Goal: Information Seeking & Learning: Check status

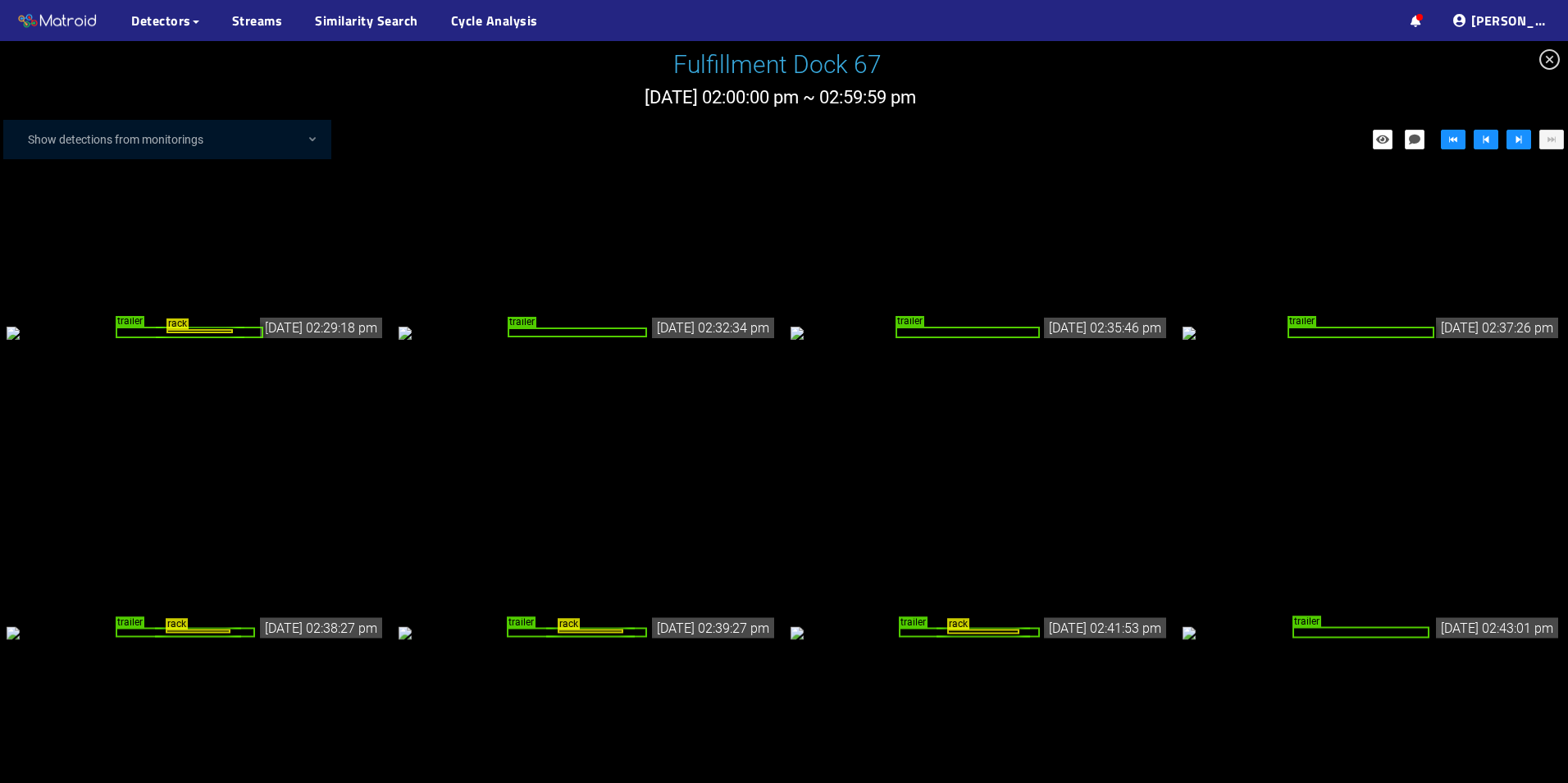
scroll to position [909, 0]
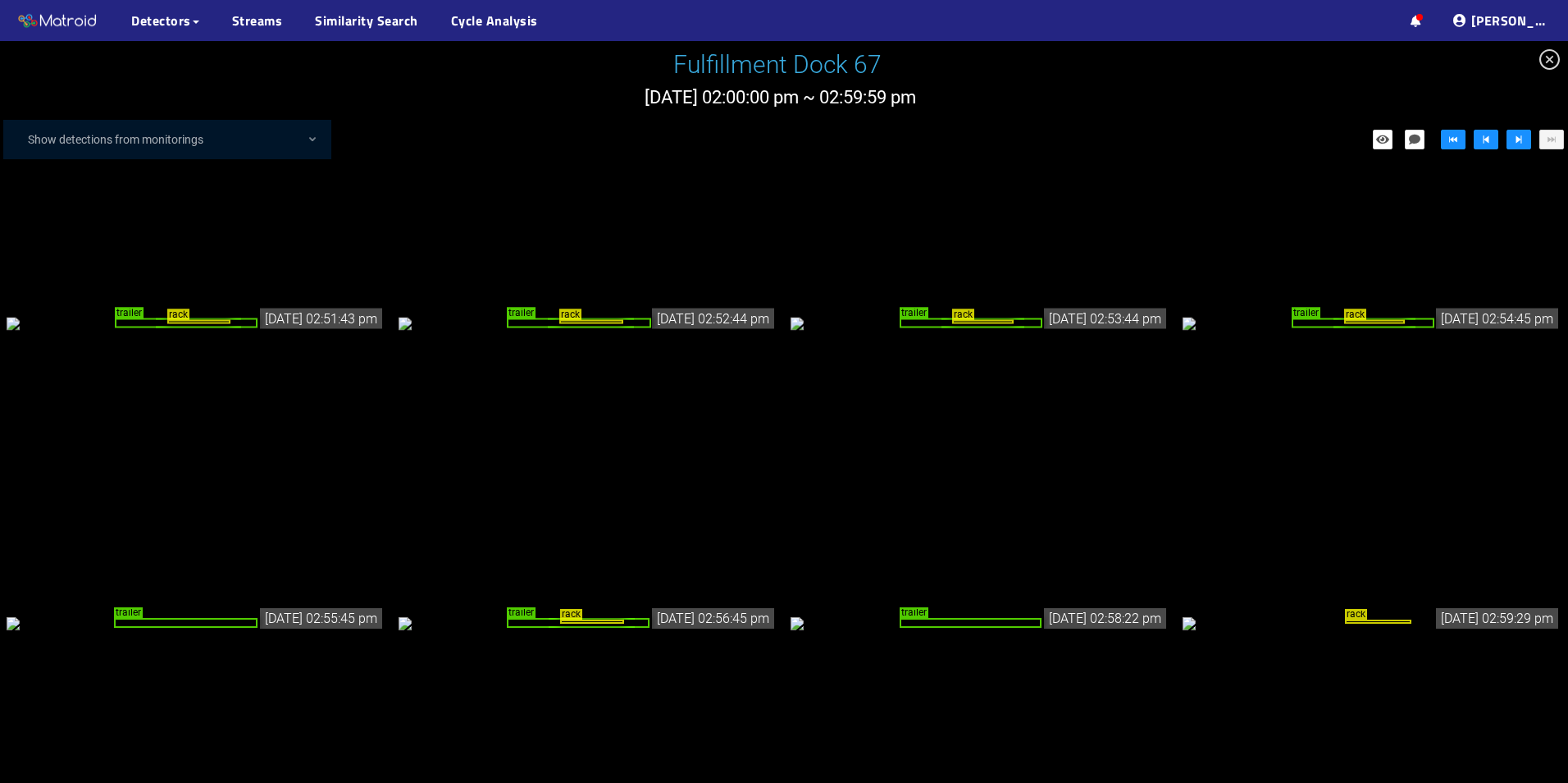
click at [212, 618] on div "trailer" at bounding box center [185, 623] width 143 height 11
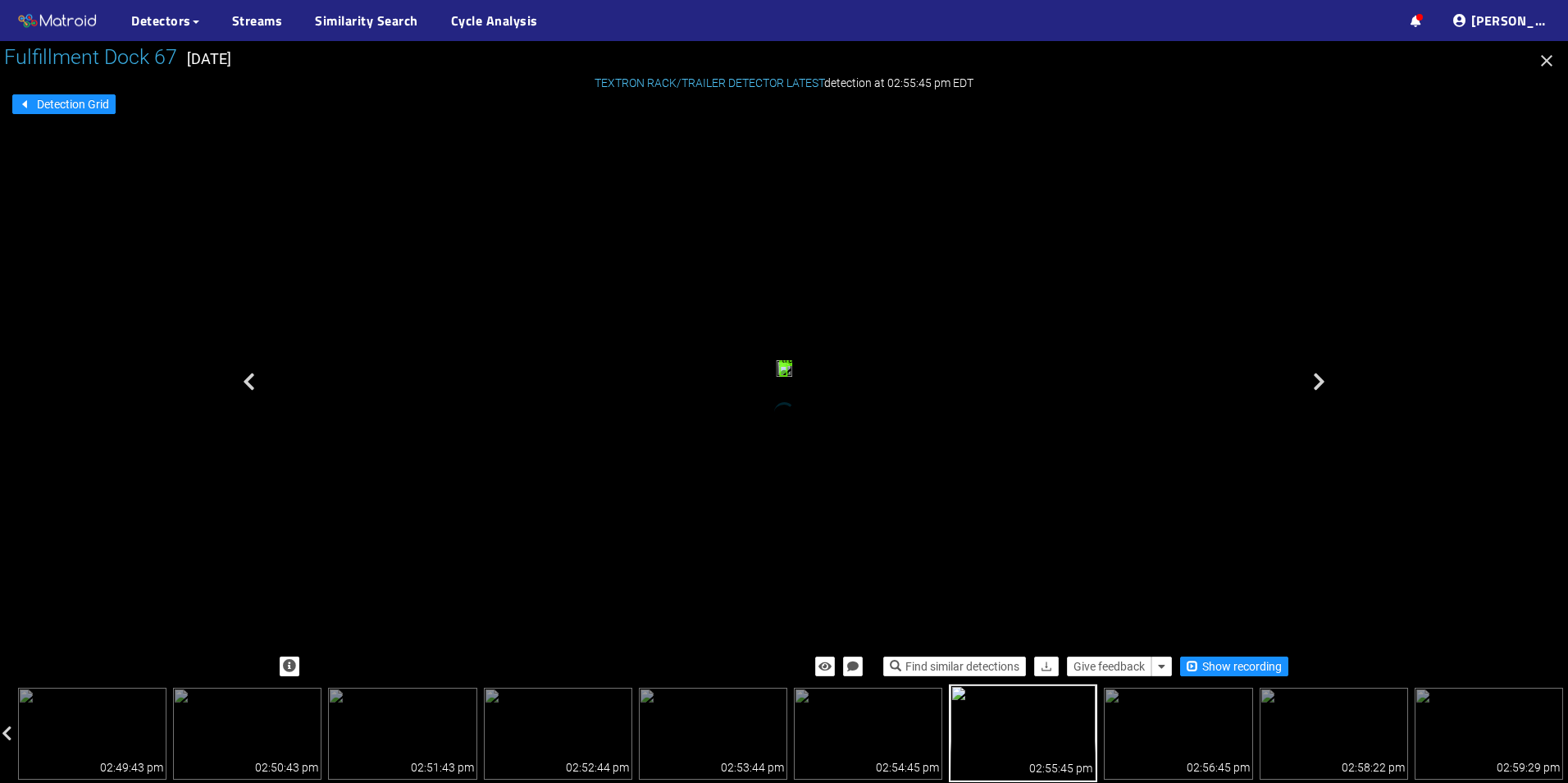
click at [1550, 60] on icon "button" at bounding box center [1546, 60] width 19 height 19
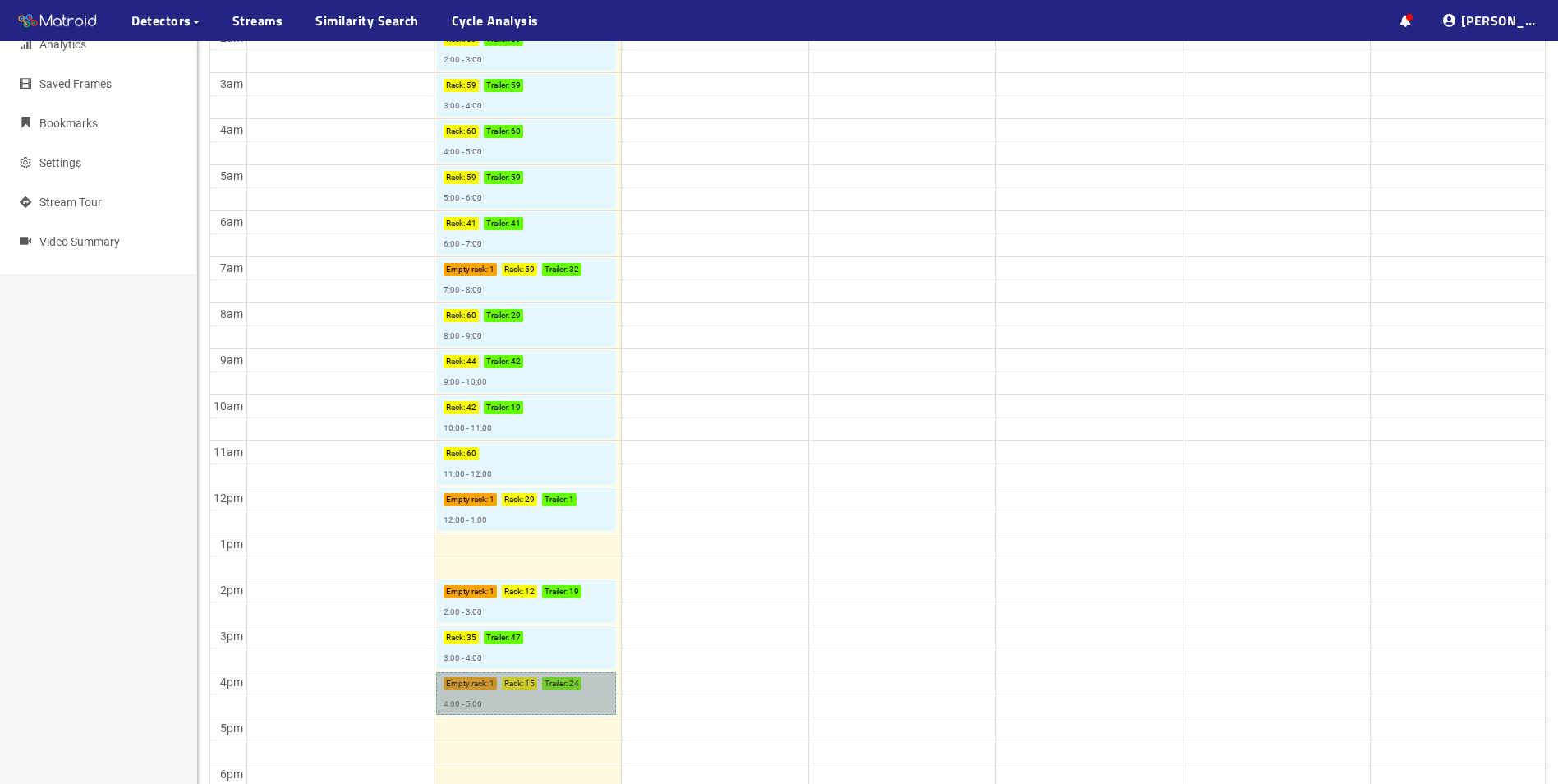
click at [531, 680] on link "Empty rack : 1 Rack : 15 Trailer : 24 4:00 - 5:00" at bounding box center [526, 693] width 180 height 43
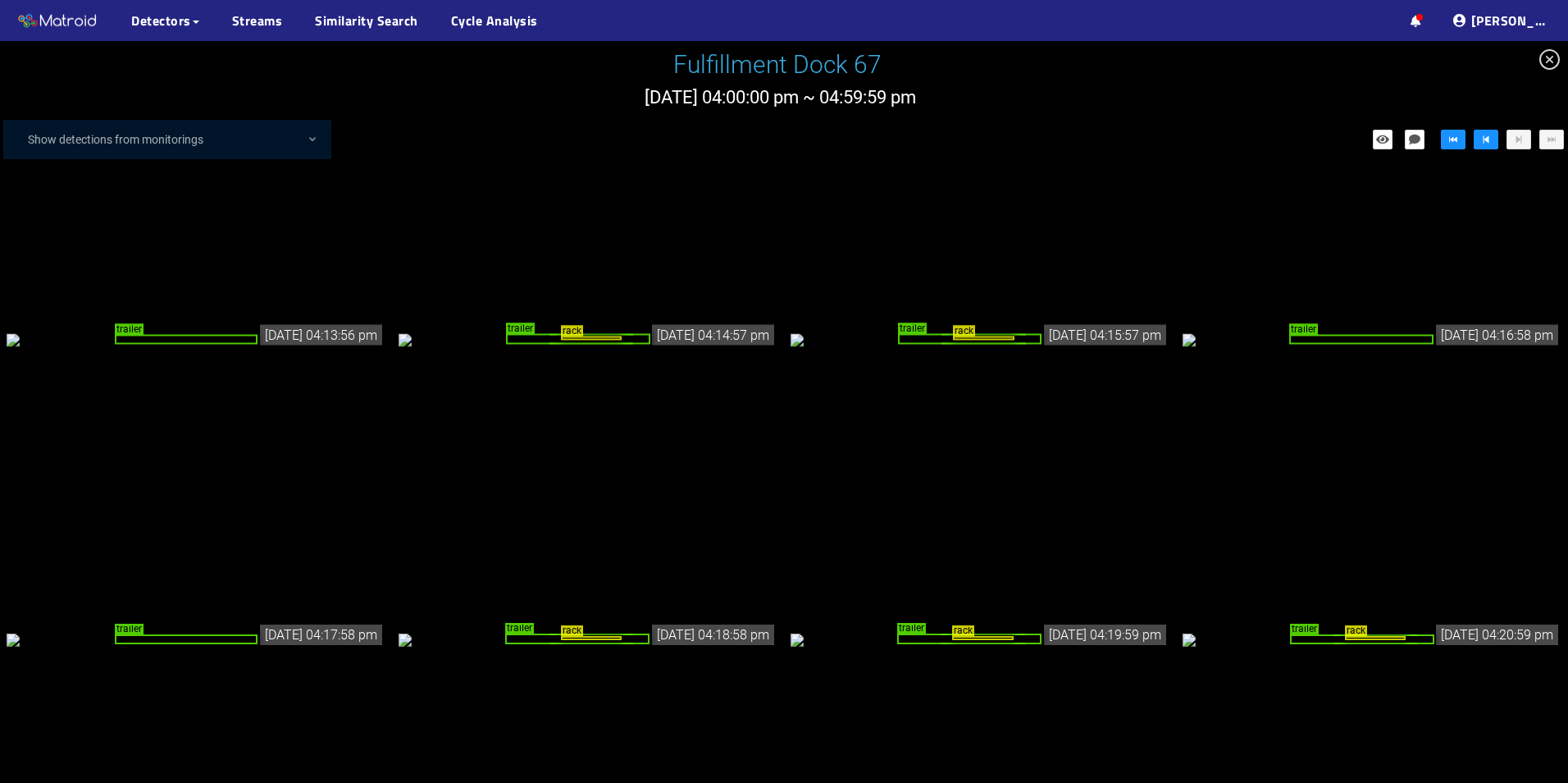
scroll to position [1148, 0]
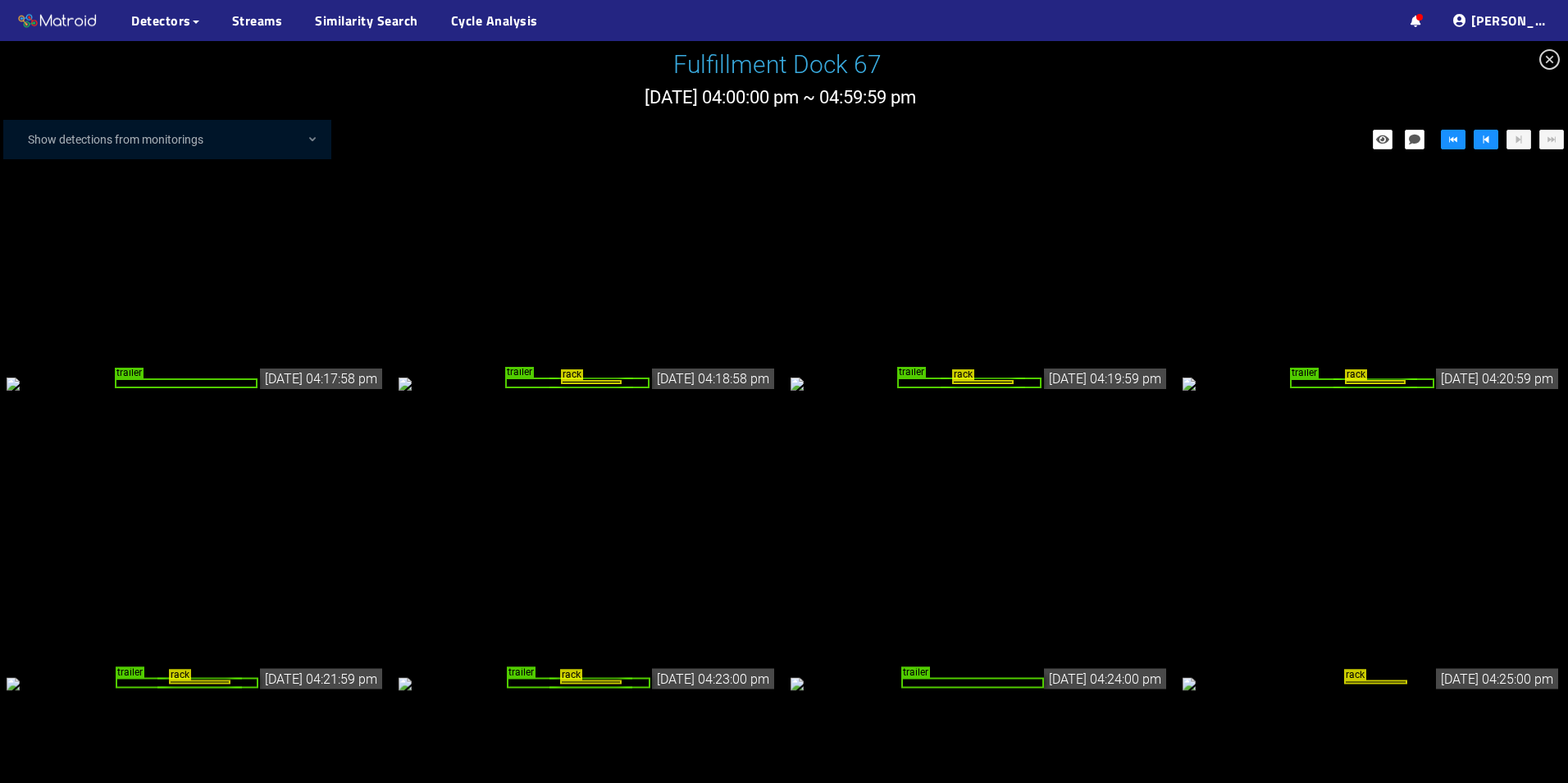
click at [601, 380] on div "rack" at bounding box center [591, 382] width 61 height 4
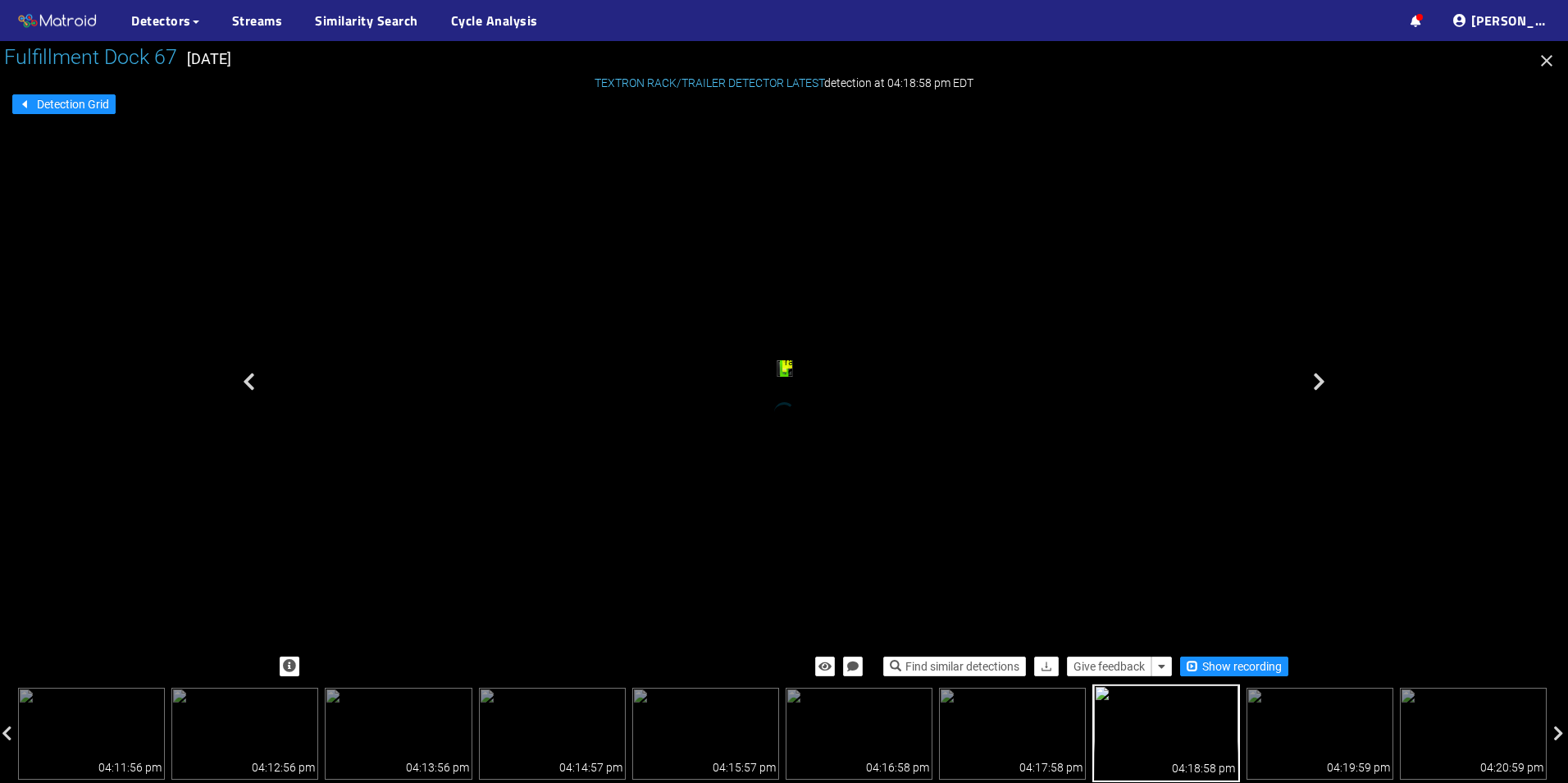
click at [789, 378] on div "trailer" at bounding box center [785, 371] width 8 height 13
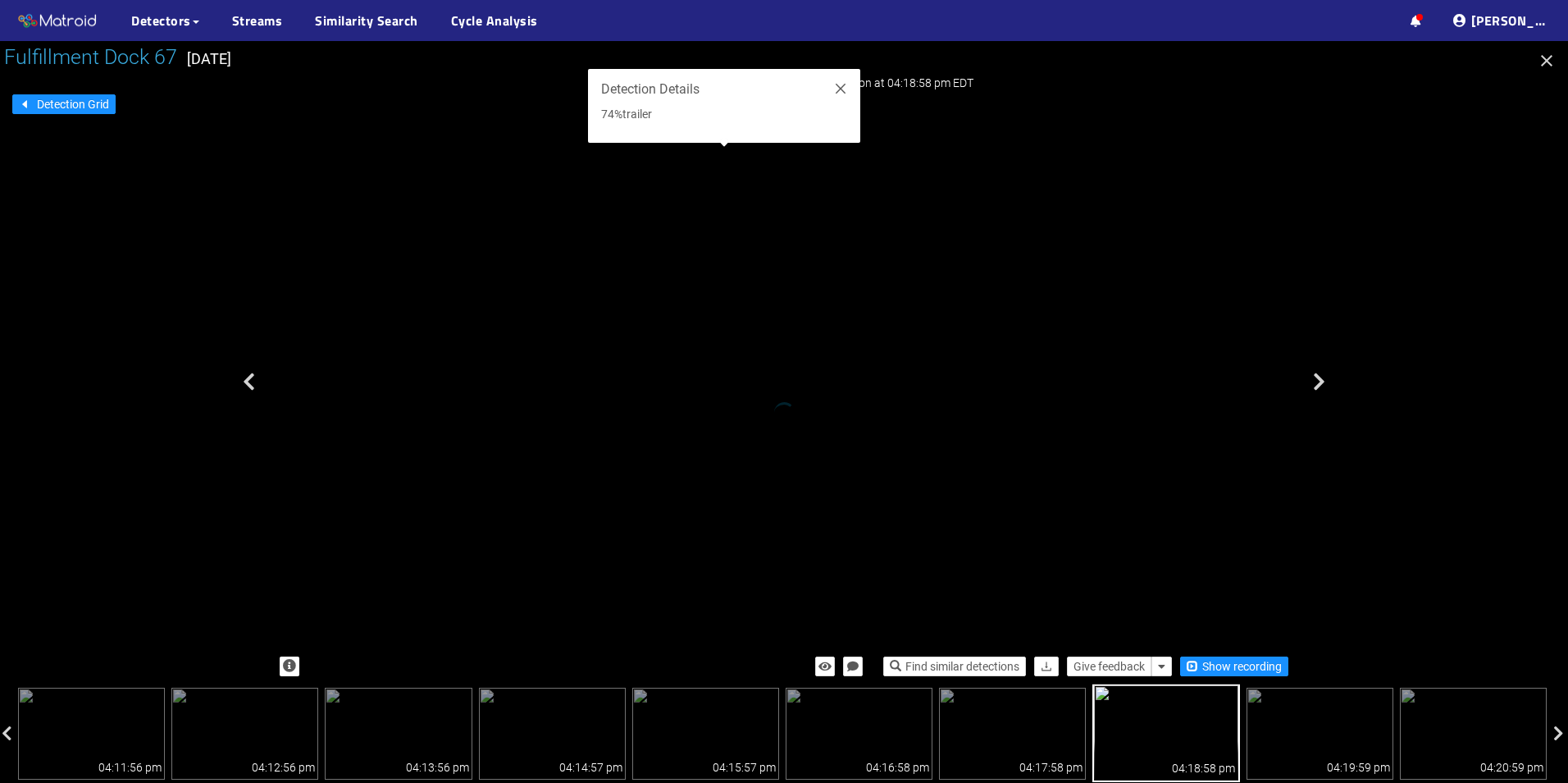
click at [377, 89] on div "trailer" at bounding box center [368, 76] width 16 height 23
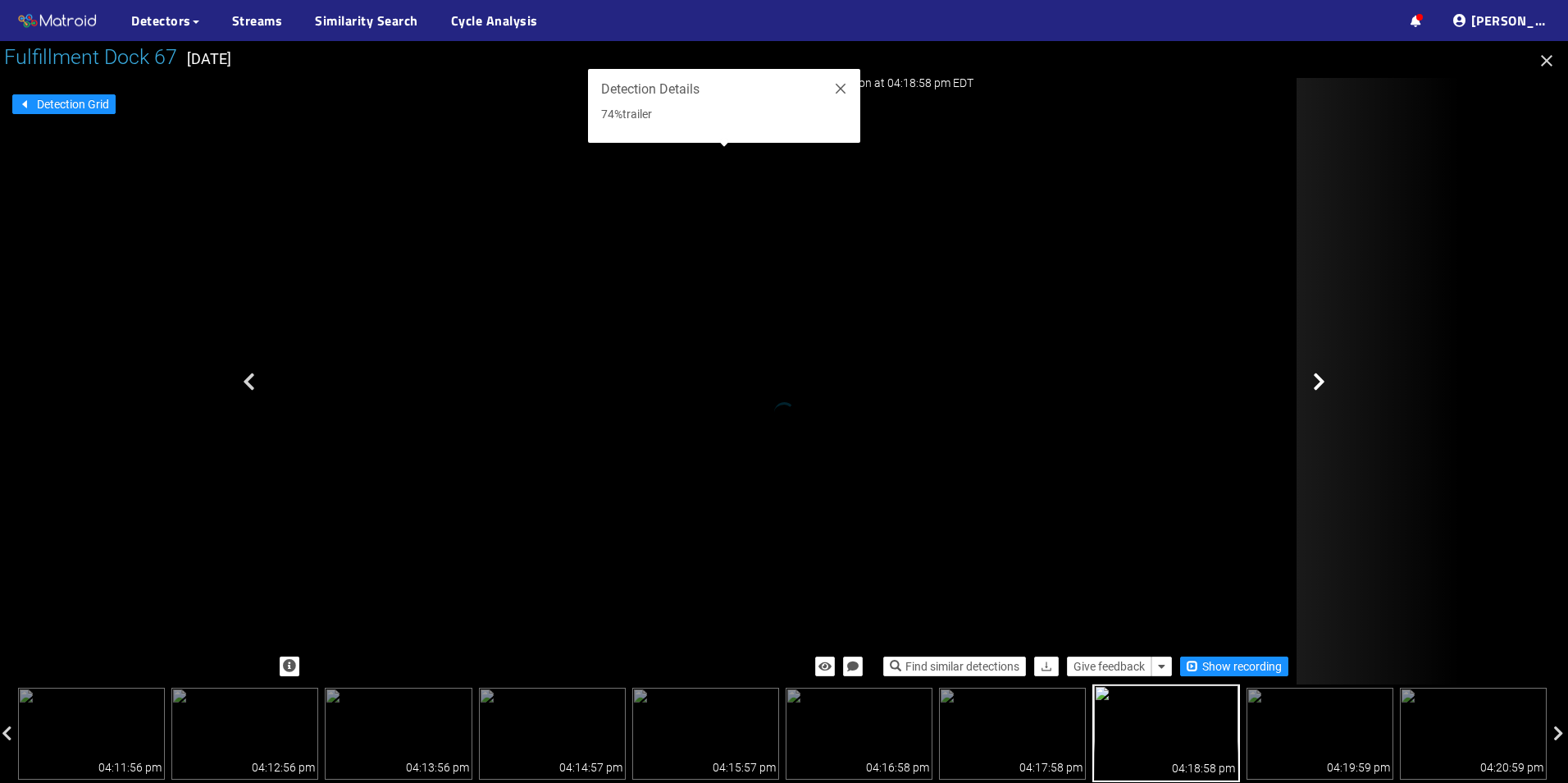
click at [1326, 387] on div at bounding box center [1378, 381] width 164 height 606
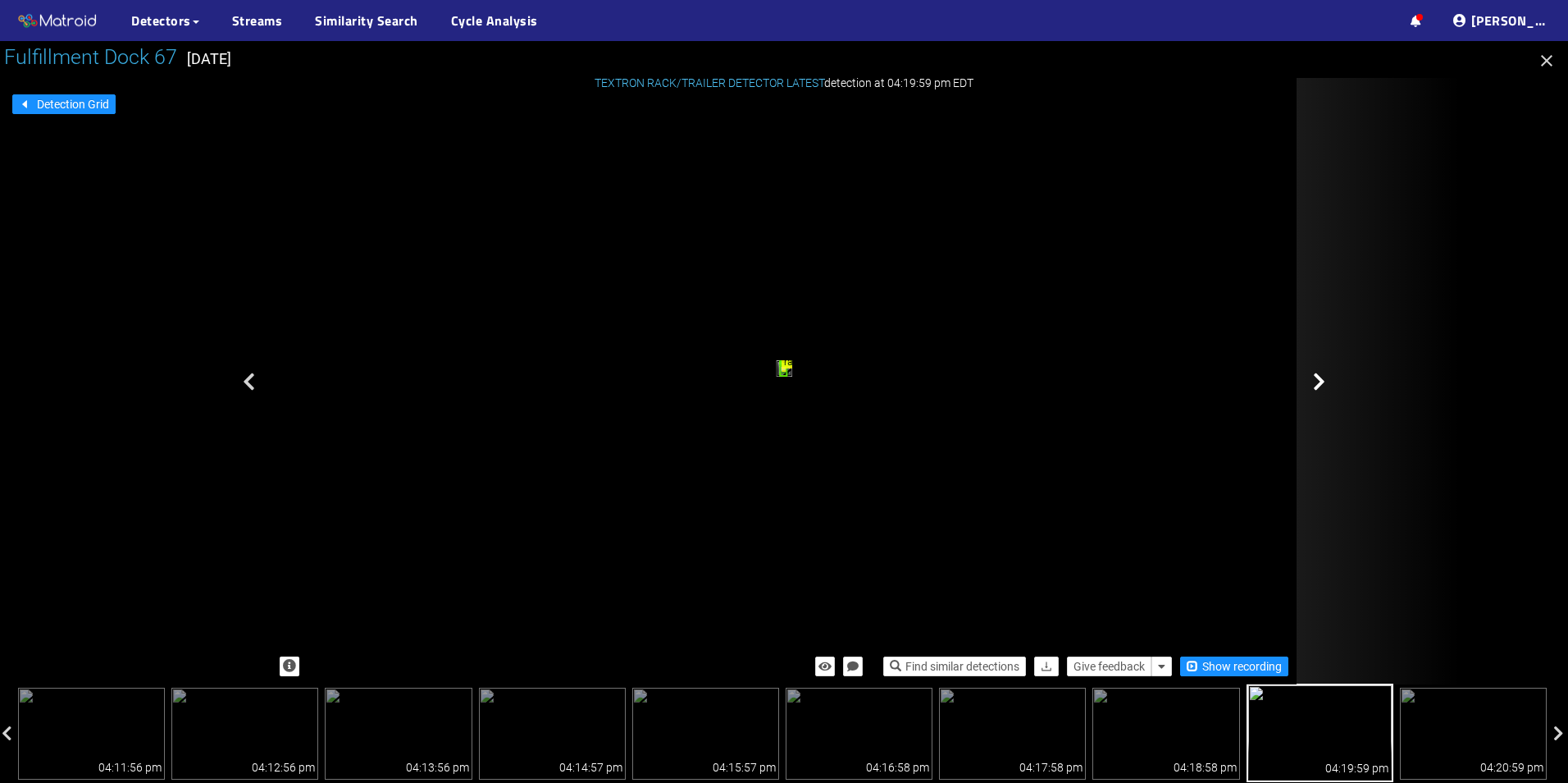
click at [1323, 387] on icon at bounding box center [1319, 381] width 13 height 19
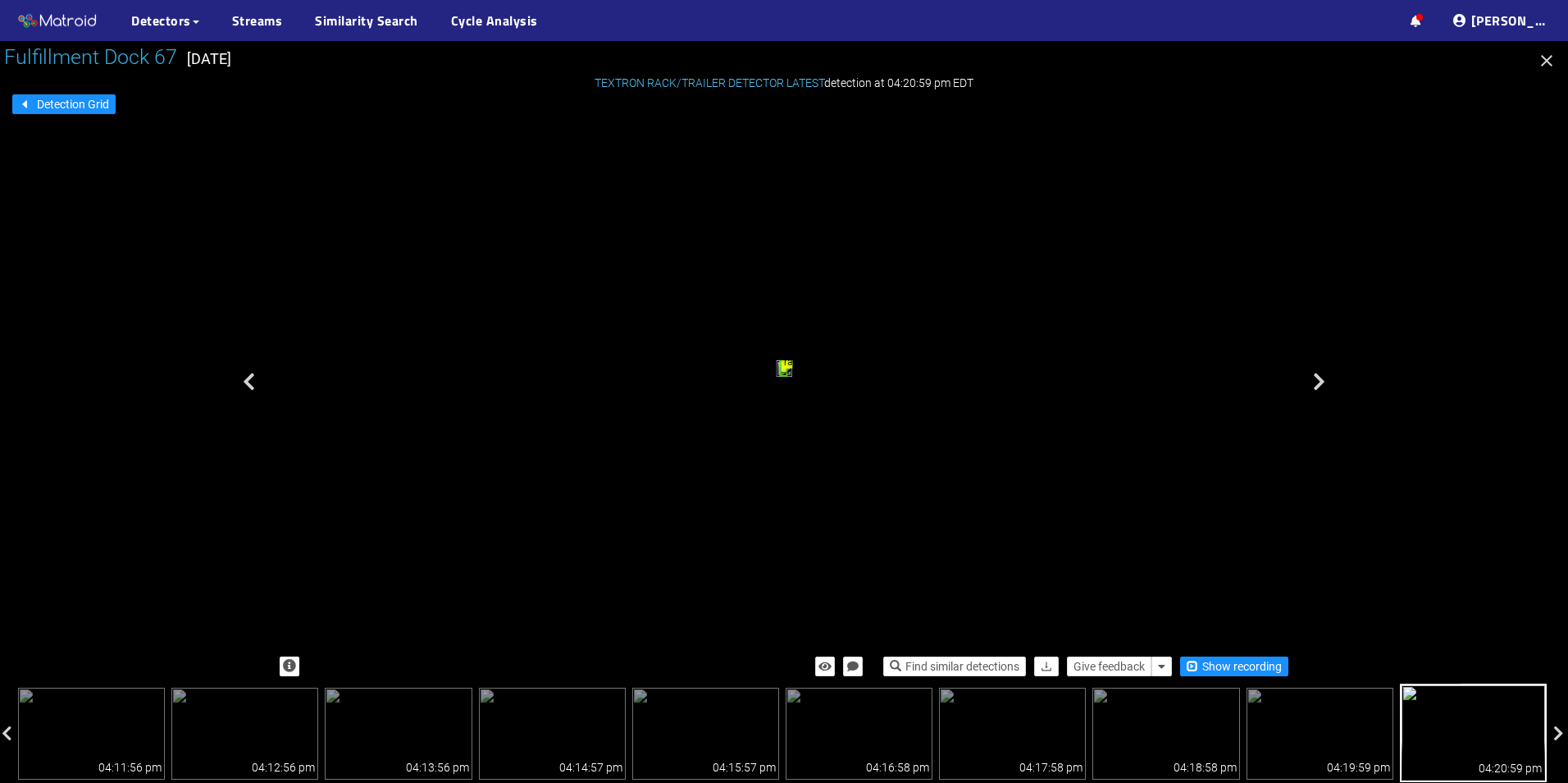
click at [1323, 387] on icon at bounding box center [1319, 381] width 13 height 19
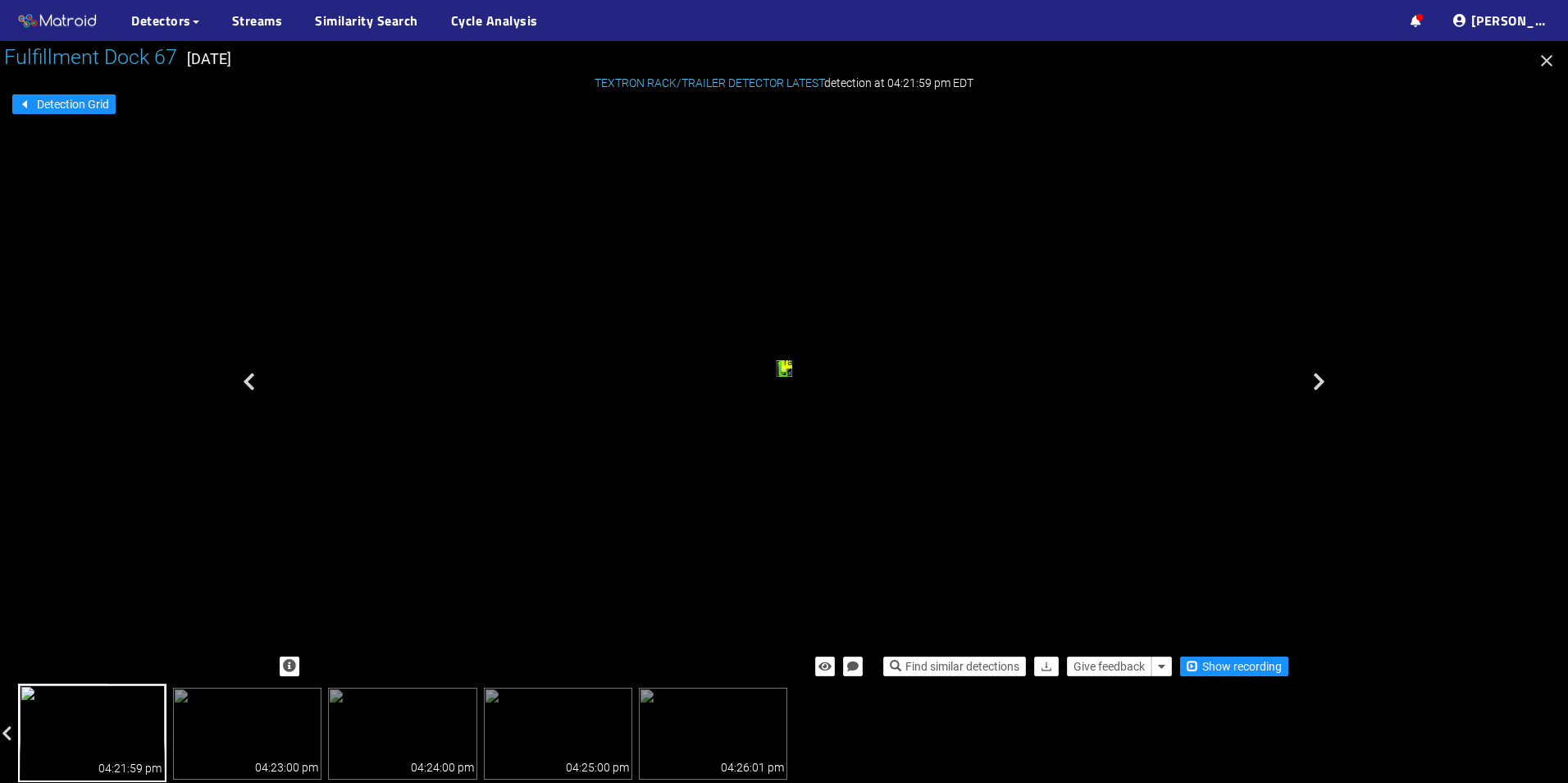
click at [1323, 387] on icon at bounding box center [1319, 381] width 13 height 19
click at [786, 371] on div "rack" at bounding box center [784, 370] width 4 height 5
click at [787, 377] on div "trailer" at bounding box center [784, 371] width 8 height 12
